Goal: Task Accomplishment & Management: Complete application form

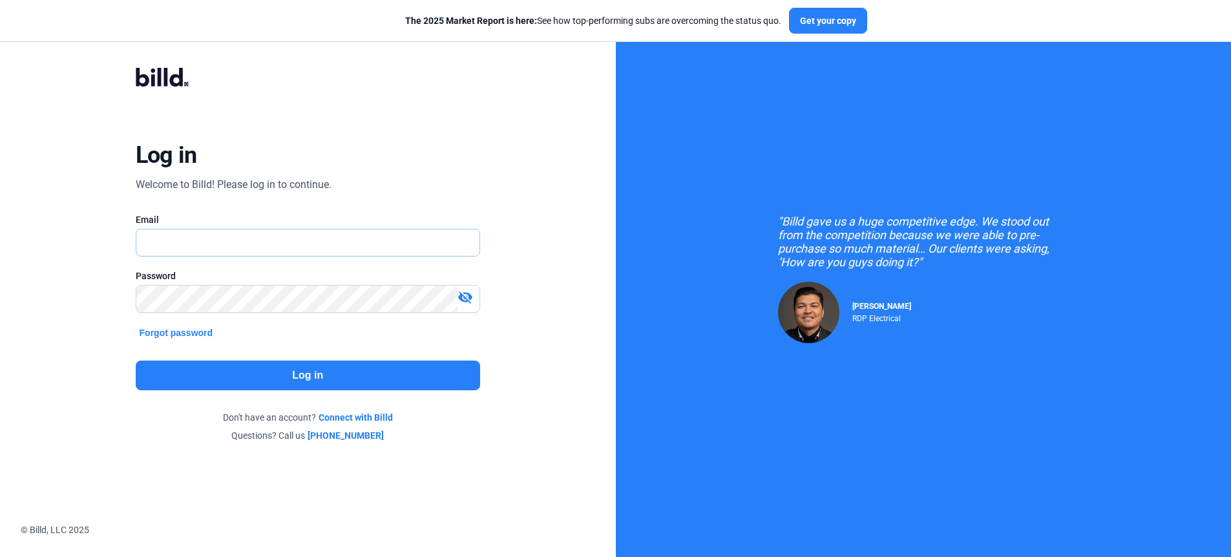
type input "[PERSON_NAME][EMAIL_ADDRESS][PERSON_NAME][DOMAIN_NAME]"
click at [255, 356] on div "Log in Welcome to Billd! Please log in to continue. Email [PERSON_NAME][EMAIL_A…" at bounding box center [307, 254] width 443 height 423
click at [246, 373] on button "Log in" at bounding box center [308, 375] width 344 height 30
